Goal: Communication & Community: Answer question/provide support

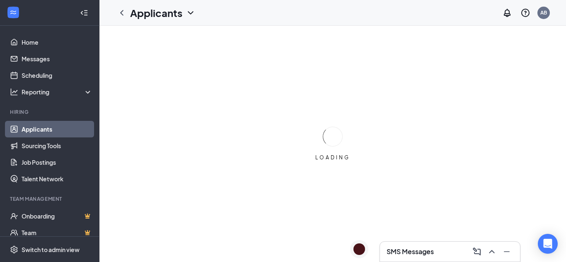
click at [429, 251] on h3 "SMS Messages" at bounding box center [409, 251] width 47 height 9
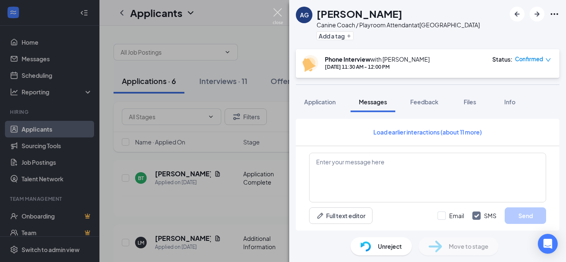
click at [280, 14] on img at bounding box center [277, 16] width 10 height 16
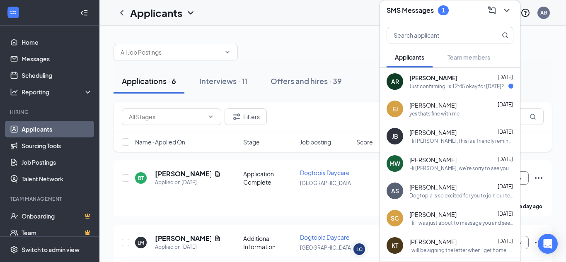
click at [470, 83] on div "Just confirming, is 12:45 okay for tomorrow?" at bounding box center [456, 86] width 94 height 7
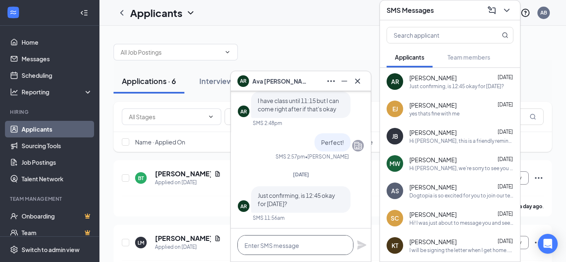
click at [306, 245] on textarea at bounding box center [295, 245] width 116 height 20
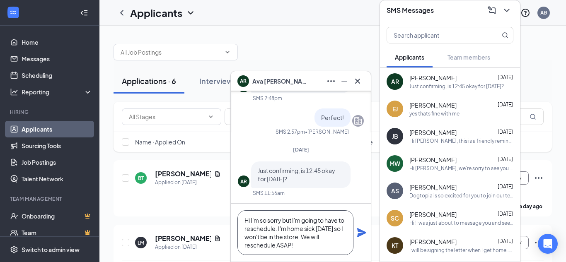
type textarea "Hi I'm so sorry but I'm going to have to reschedule. I'm home sick today so I w…"
click at [358, 233] on icon "Plane" at bounding box center [362, 233] width 10 height 10
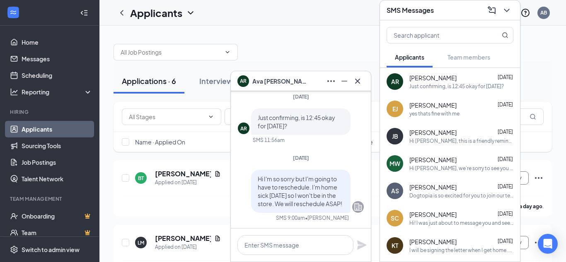
scroll to position [0, 0]
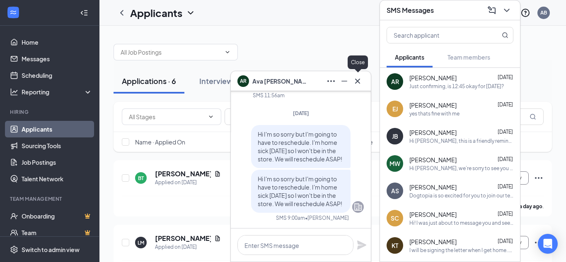
click at [357, 84] on icon "Cross" at bounding box center [357, 81] width 10 height 10
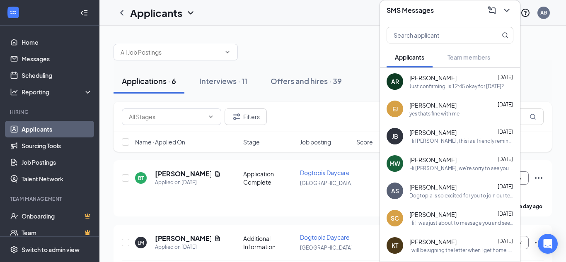
click at [430, 135] on span "Jack Bramhall" at bounding box center [432, 132] width 47 height 8
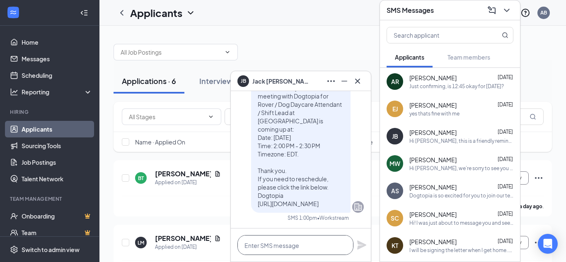
click at [313, 243] on textarea at bounding box center [295, 245] width 116 height 20
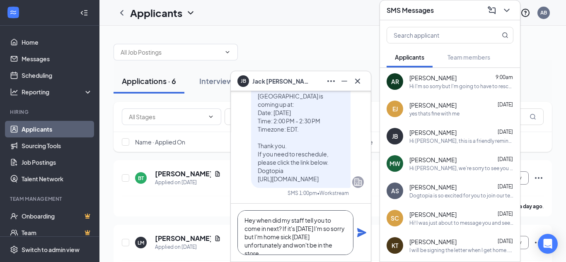
scroll to position [9, 0]
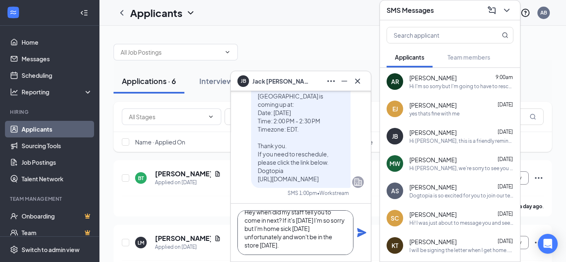
type textarea "Hey when did my staff tell you to come in next? If it's today I'm so sorry but …"
click at [359, 233] on icon "Plane" at bounding box center [362, 233] width 10 height 10
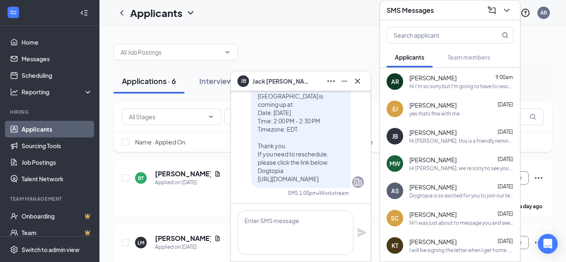
scroll to position [0, 0]
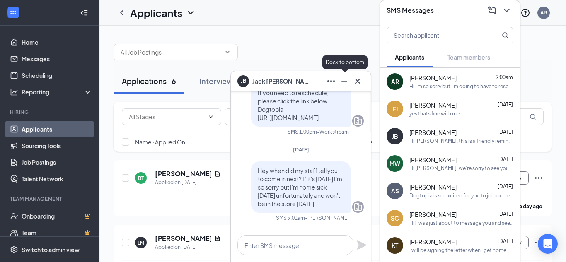
click at [343, 82] on icon "Minimize" at bounding box center [344, 81] width 10 height 10
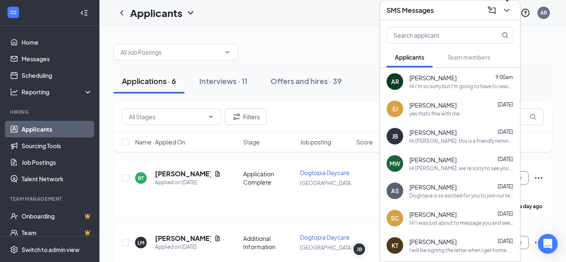
click at [505, 8] on icon "ChevronDown" at bounding box center [506, 10] width 10 height 10
